Goal: Find specific page/section: Find specific page/section

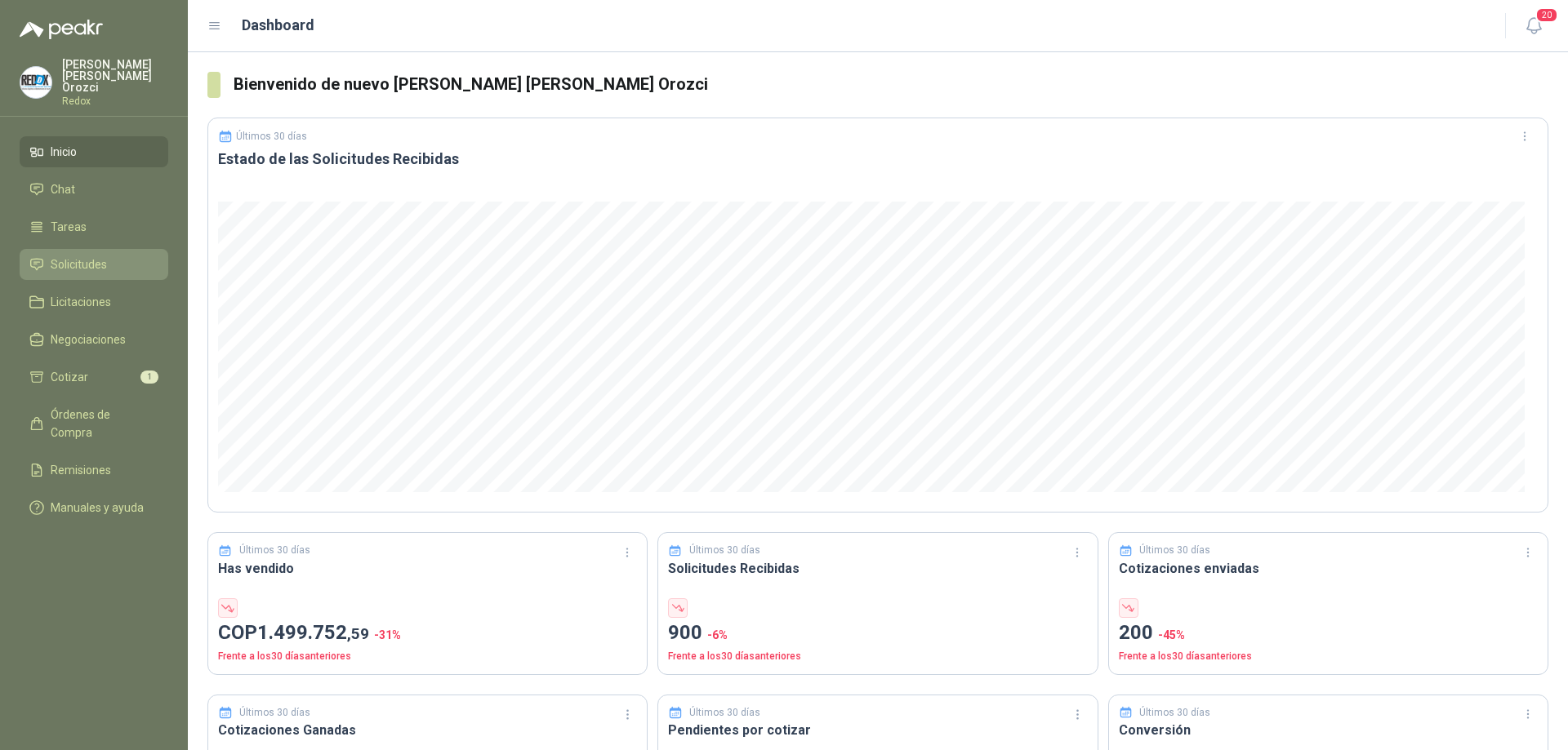
click at [105, 249] on link "Solicitudes" at bounding box center [93, 264] width 149 height 31
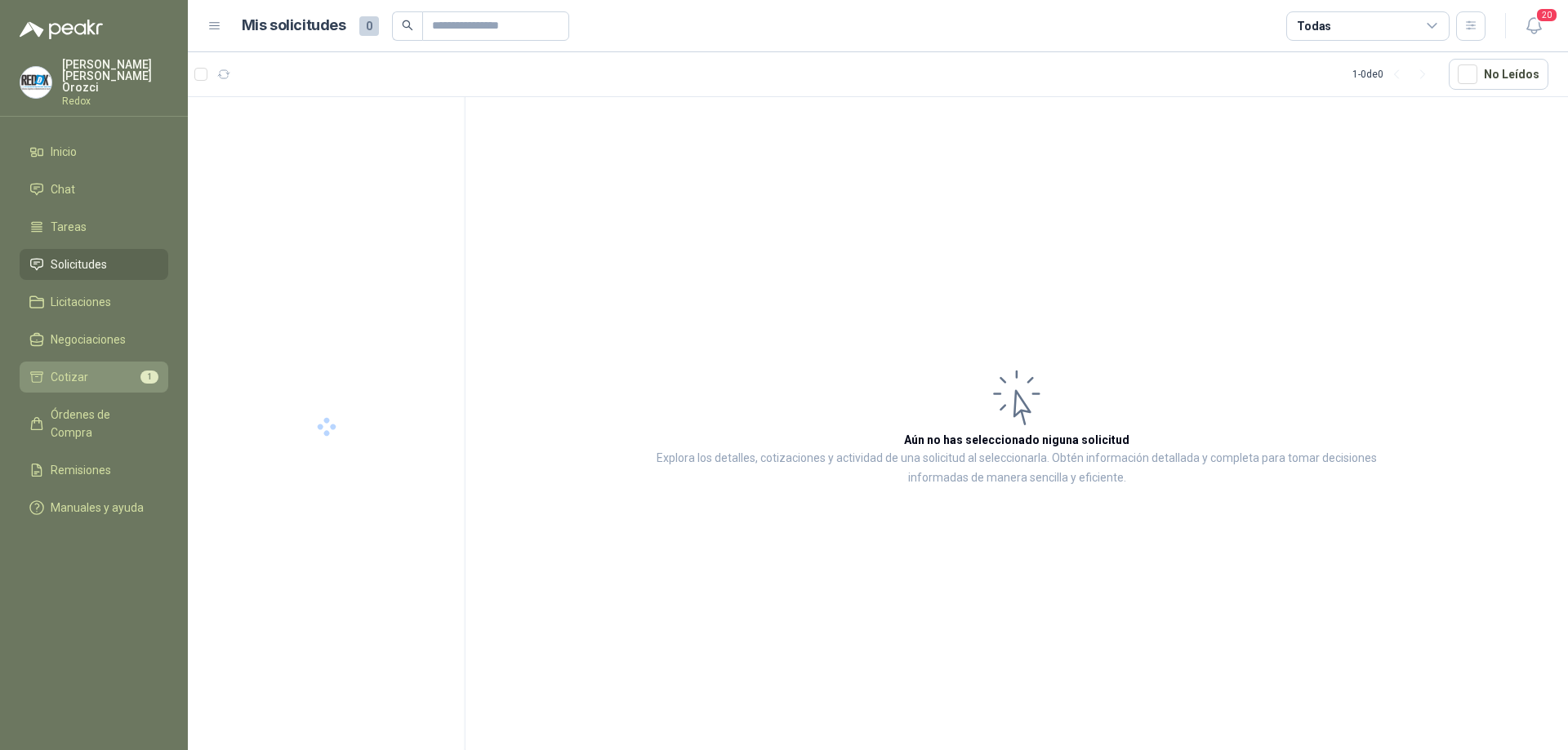
click at [108, 368] on li "Cotizar 1" at bounding box center [94, 376] width 130 height 18
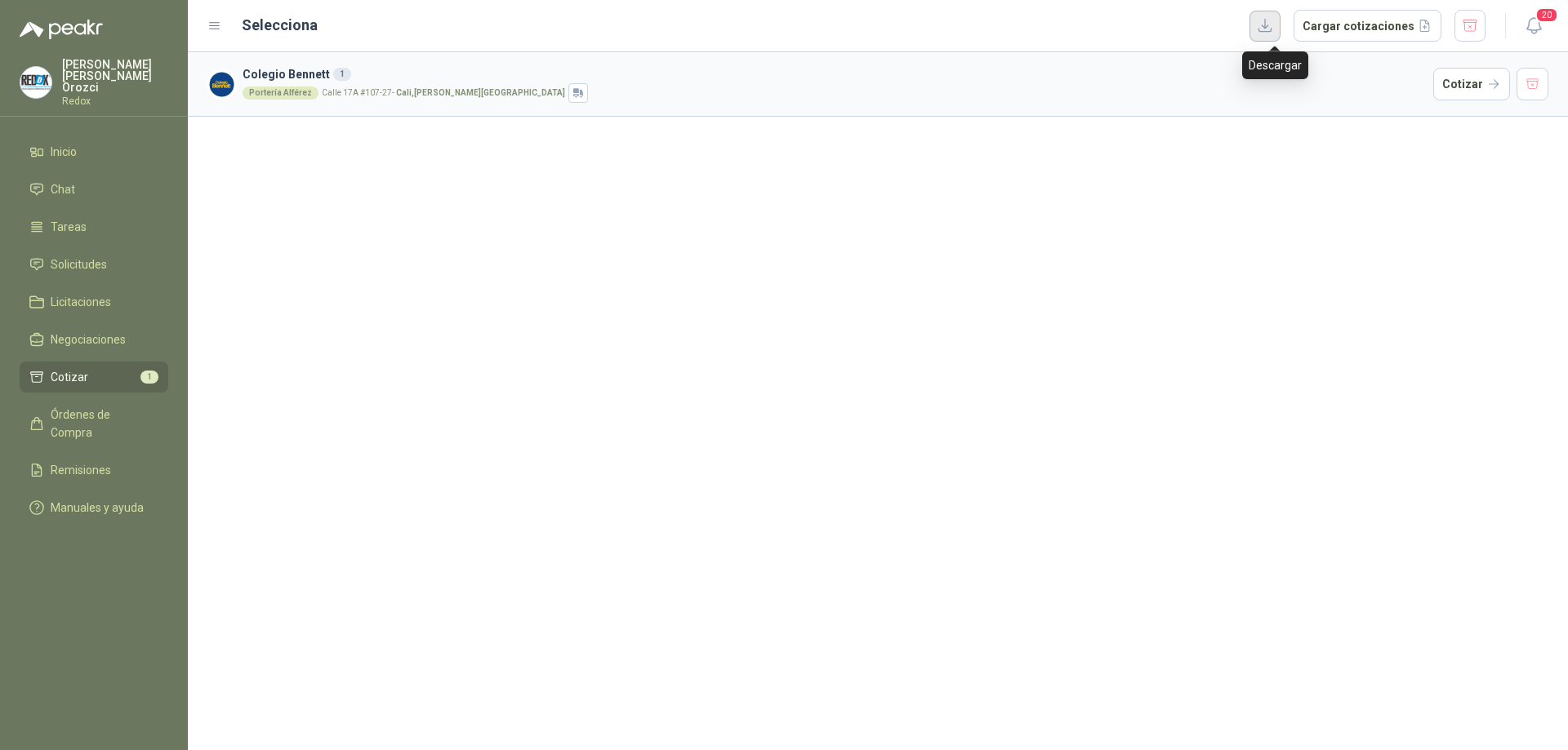
click at [1278, 25] on button "button" at bounding box center [1266, 26] width 31 height 31
